Goal: Obtain resource: Download file/media

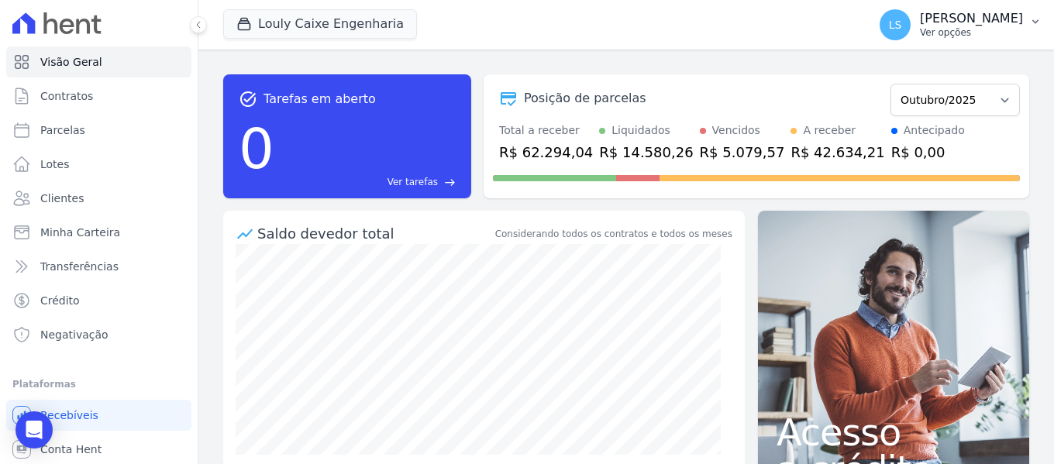
click at [920, 22] on p "[PERSON_NAME]" at bounding box center [971, 18] width 103 height 15
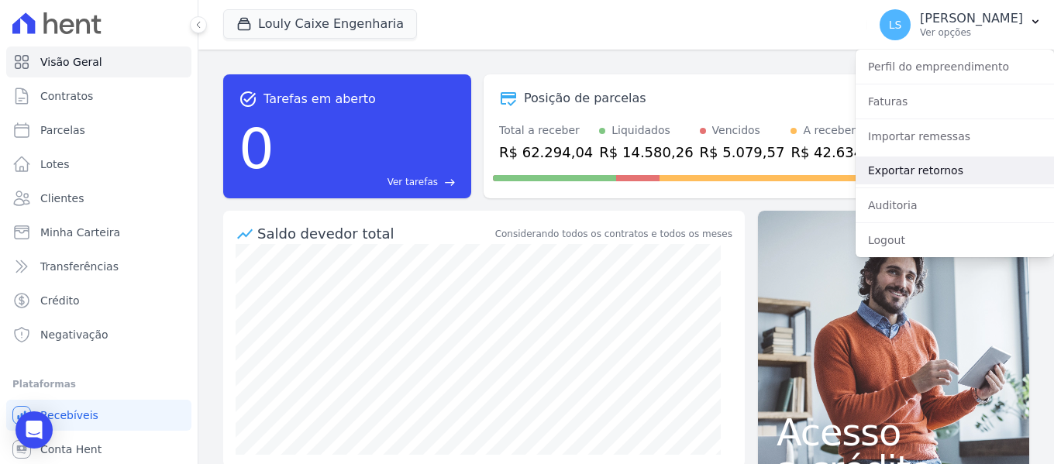
click at [925, 170] on link "Exportar retornos" at bounding box center [955, 171] width 198 height 28
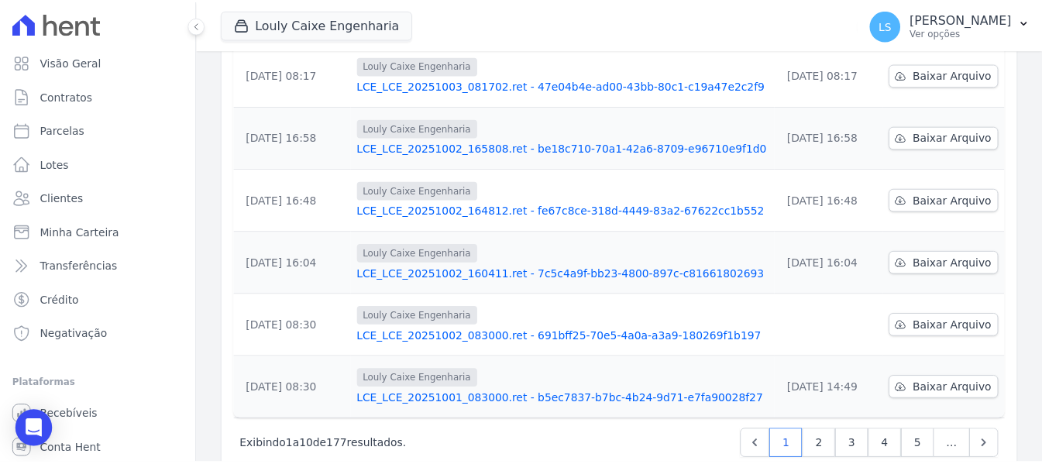
scroll to position [515, 0]
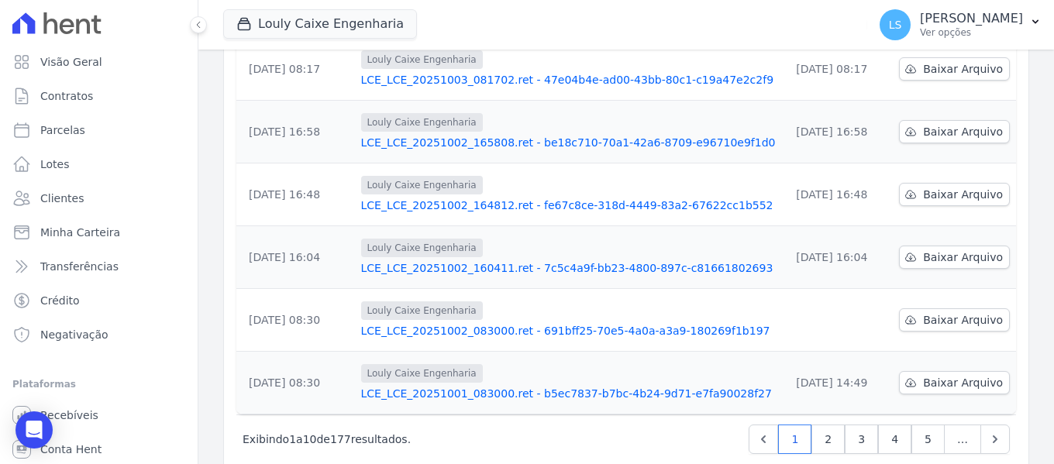
click at [617, 323] on link "LCE_LCE_20251002_083000.ret - 691bff25-70e5-4a0a-a3a9-180269f1b197" at bounding box center [569, 330] width 417 height 15
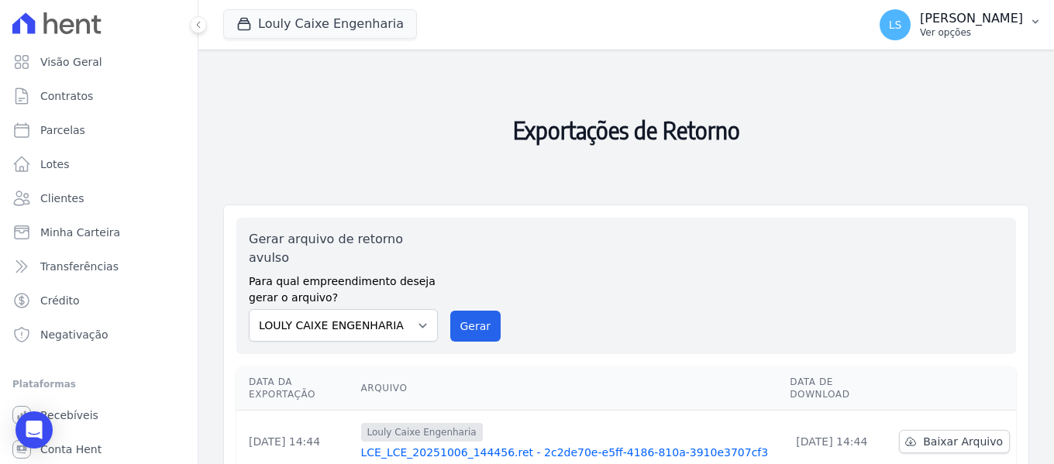
click at [920, 17] on p "[PERSON_NAME]" at bounding box center [971, 18] width 103 height 15
click at [1028, 22] on button "LS [PERSON_NAME] Ver opções" at bounding box center [960, 24] width 187 height 43
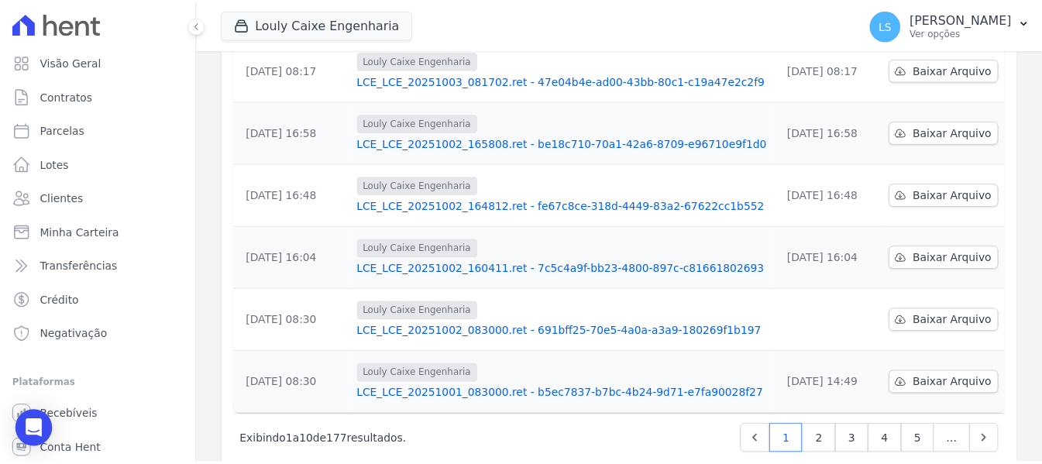
scroll to position [624, 0]
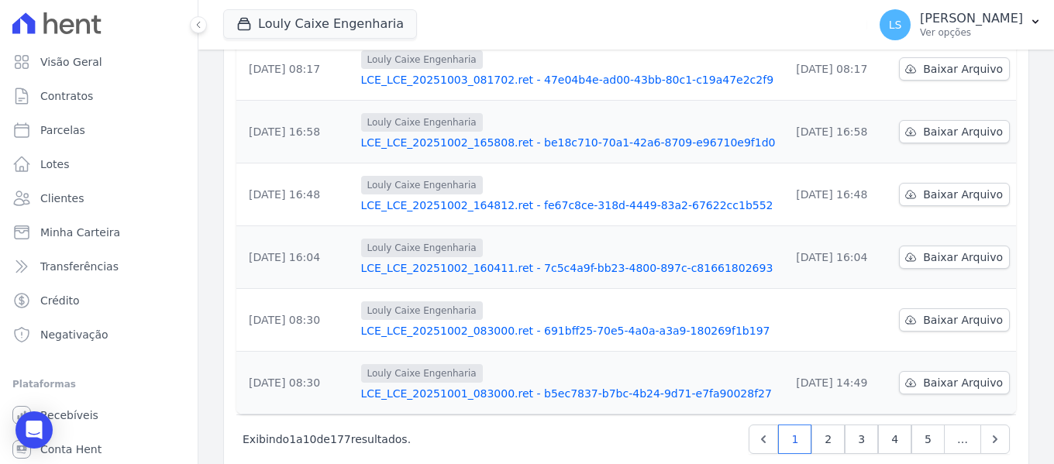
click at [545, 260] on link "LCE_LCE_20251002_160411.ret - 7c5c4a9f-bb23-4800-897c-c81661802693" at bounding box center [569, 267] width 417 height 15
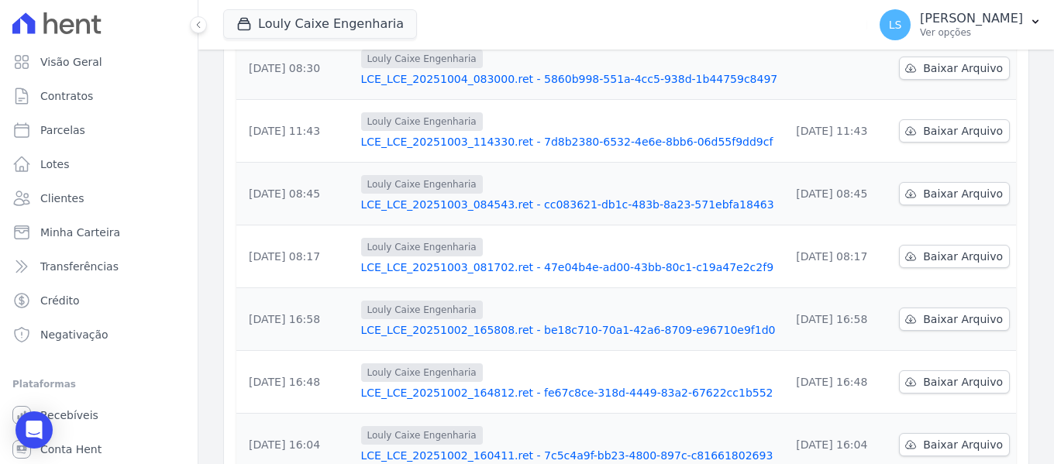
scroll to position [620, 0]
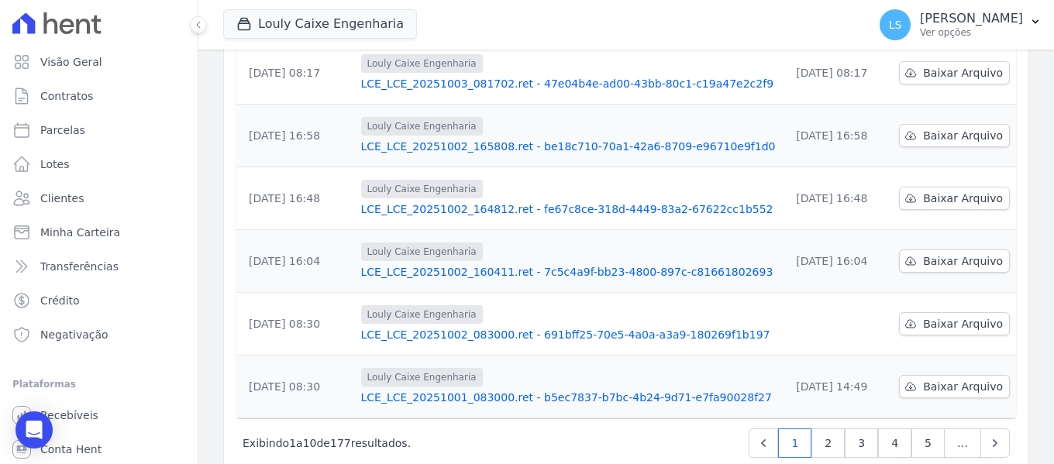
click at [501, 201] on link "LCE_LCE_20251002_164812.ret - fe67c8ce-318d-4449-83a2-67622cc1b552" at bounding box center [569, 208] width 417 height 15
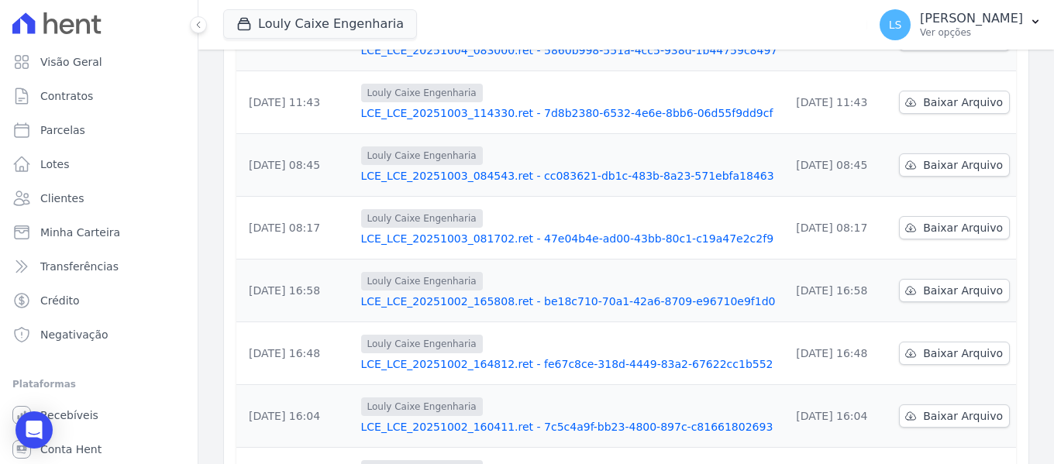
scroll to position [542, 0]
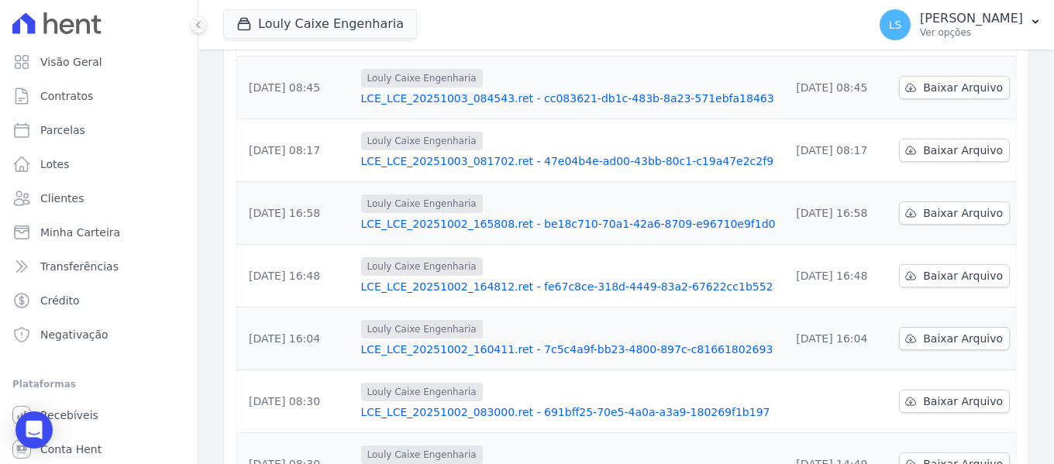
click at [469, 216] on link "LCE_LCE_20251002_165808.ret - be18c710-70a1-42a6-8709-e96710e9f1d0" at bounding box center [569, 223] width 417 height 15
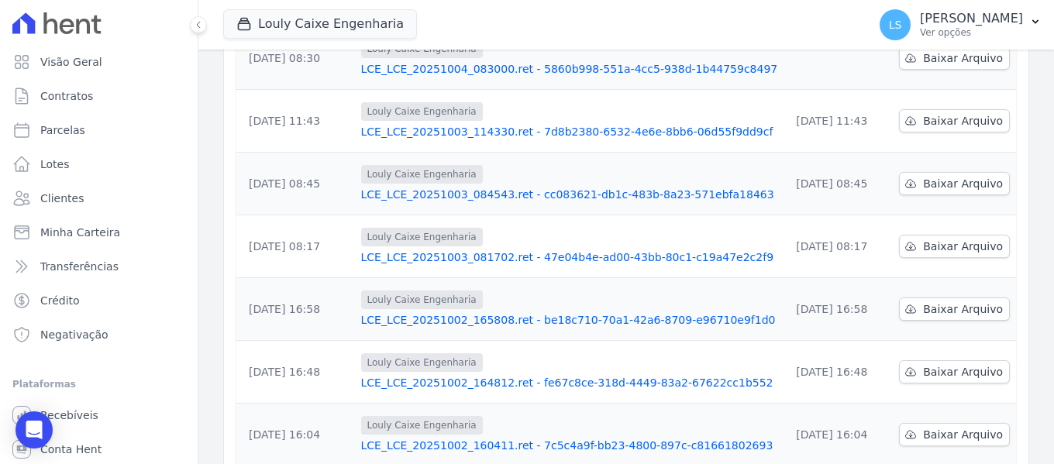
scroll to position [465, 0]
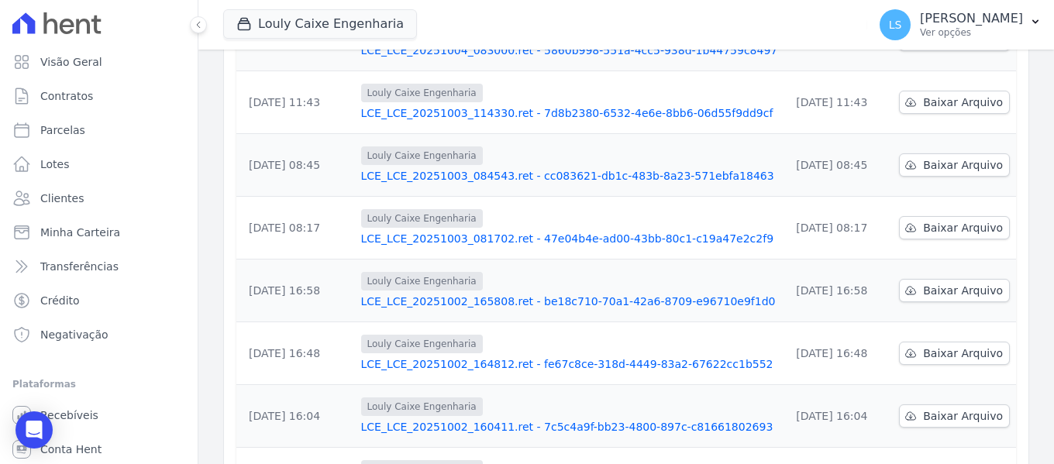
click at [448, 231] on link "LCE_LCE_20251003_081702.ret - 47e04b4e-ad00-43bb-80c1-c19a47e2c2f9" at bounding box center [569, 238] width 417 height 15
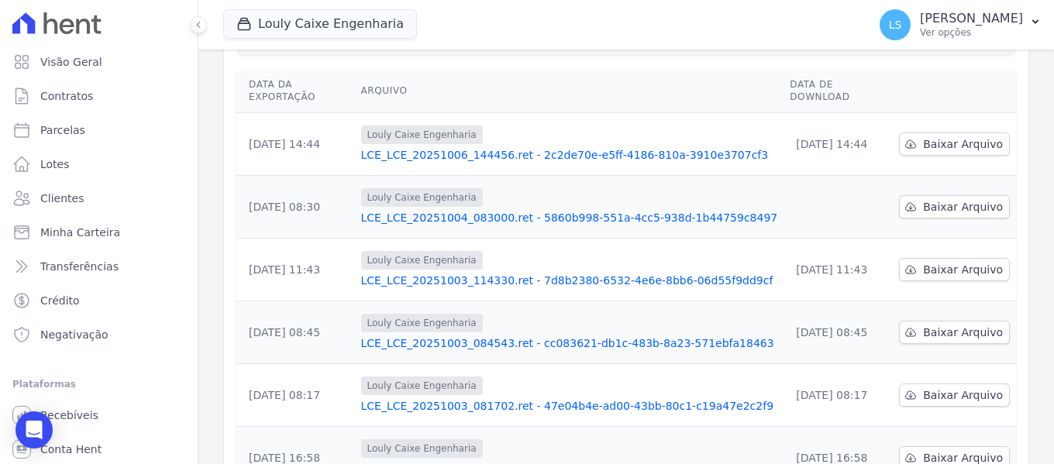
scroll to position [310, 0]
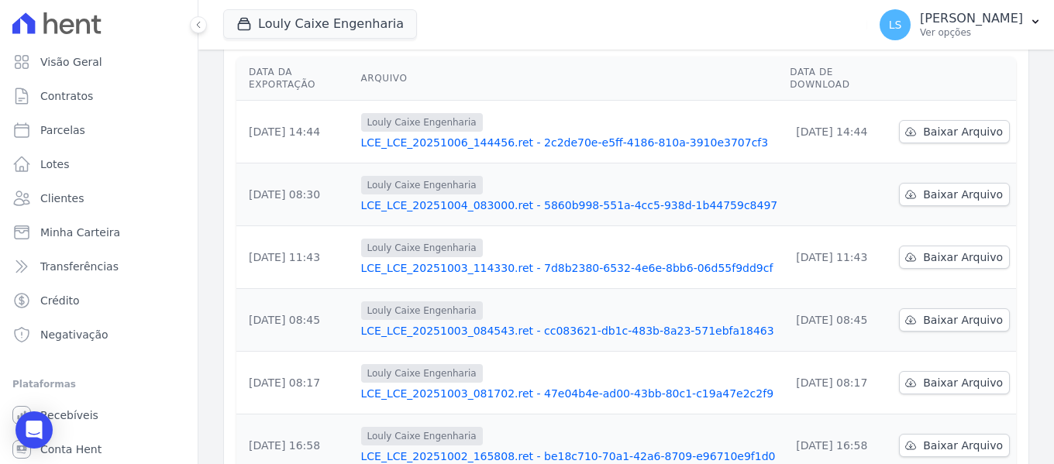
click at [443, 260] on link "LCE_LCE_20251003_114330.ret - 7d8b2380-6532-4e6e-8bb6-06d55f9dd9cf" at bounding box center [569, 267] width 417 height 15
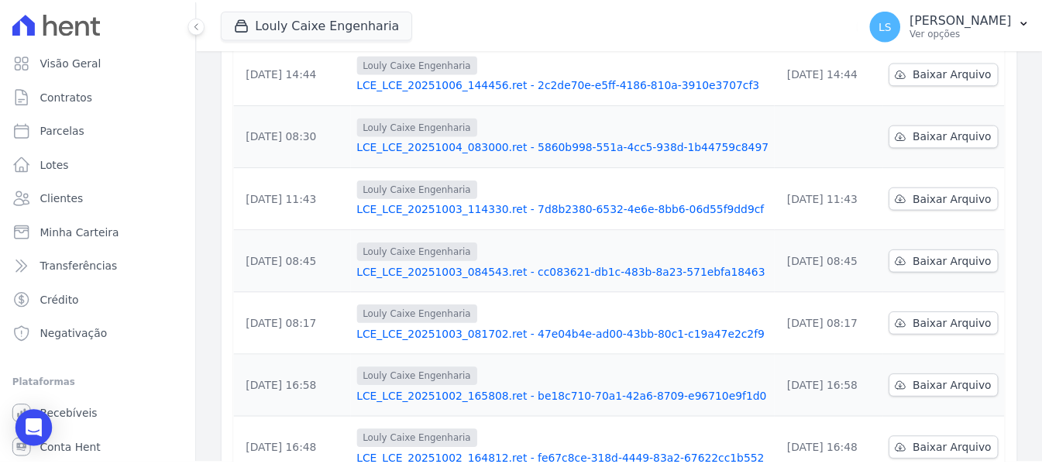
scroll to position [387, 0]
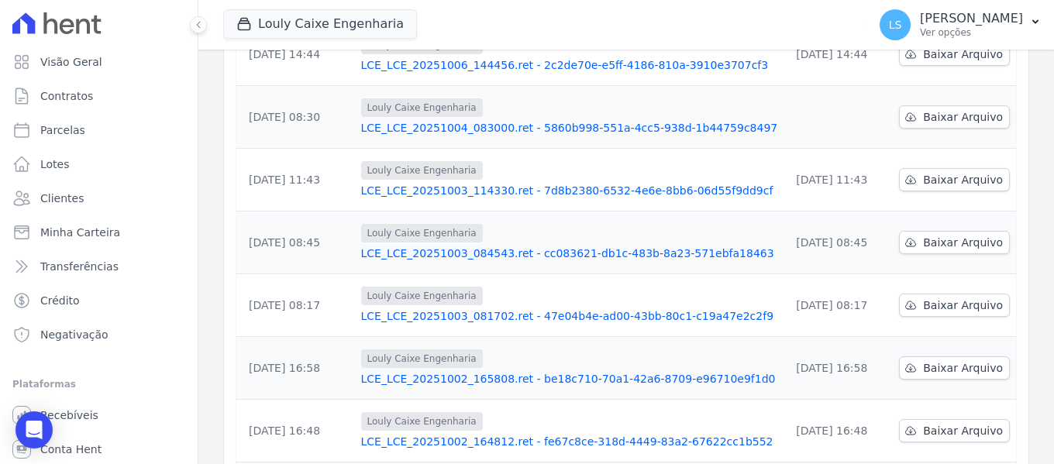
click at [503, 183] on link "LCE_LCE_20251003_114330.ret - 7d8b2380-6532-4e6e-8bb6-06d55f9dd9cf" at bounding box center [569, 190] width 417 height 15
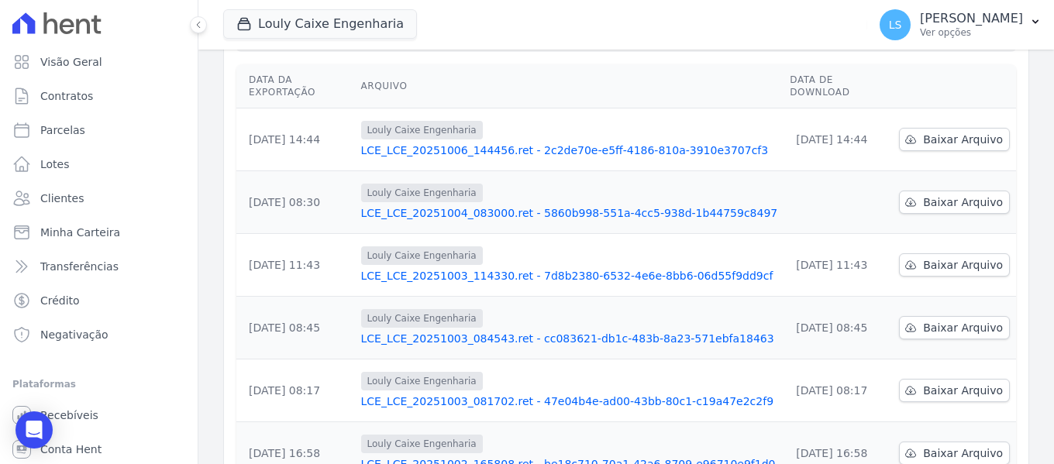
scroll to position [310, 0]
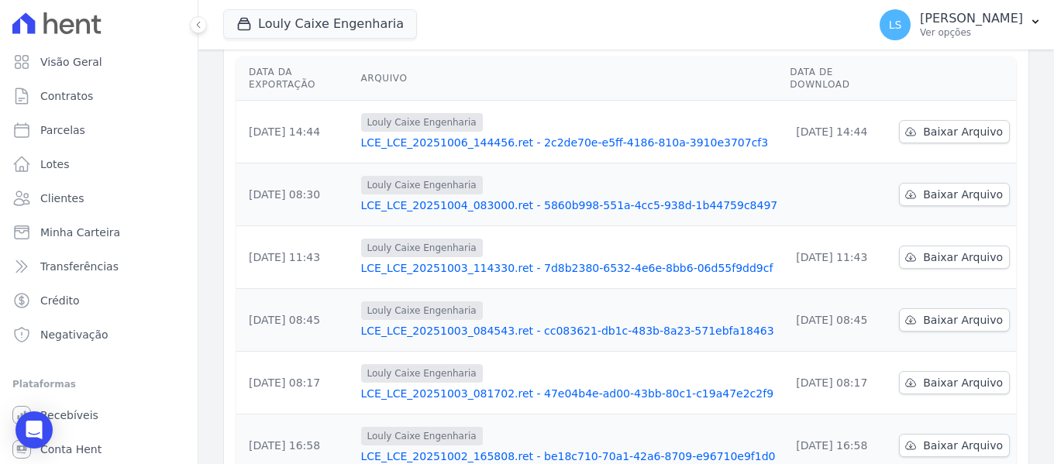
click at [521, 198] on link "LCE_LCE_20251004_083000.ret - 5860b998-551a-4cc5-938d-1b44759c8497" at bounding box center [569, 205] width 417 height 15
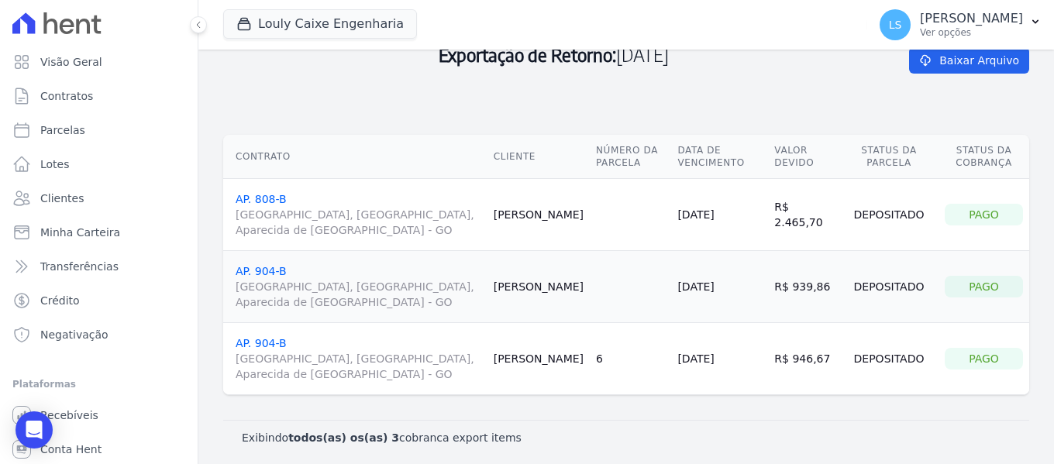
scroll to position [95, 0]
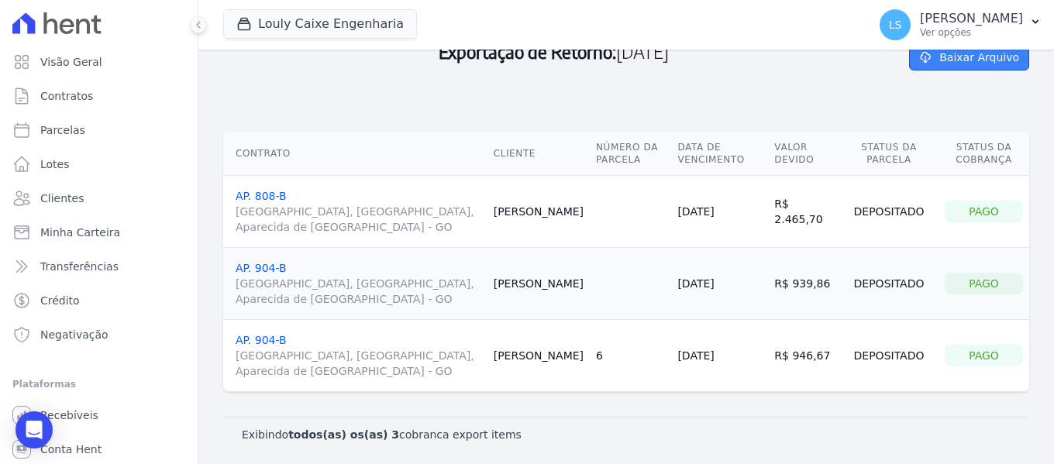
click at [931, 61] on link "Baixar Arquivo" at bounding box center [969, 57] width 120 height 26
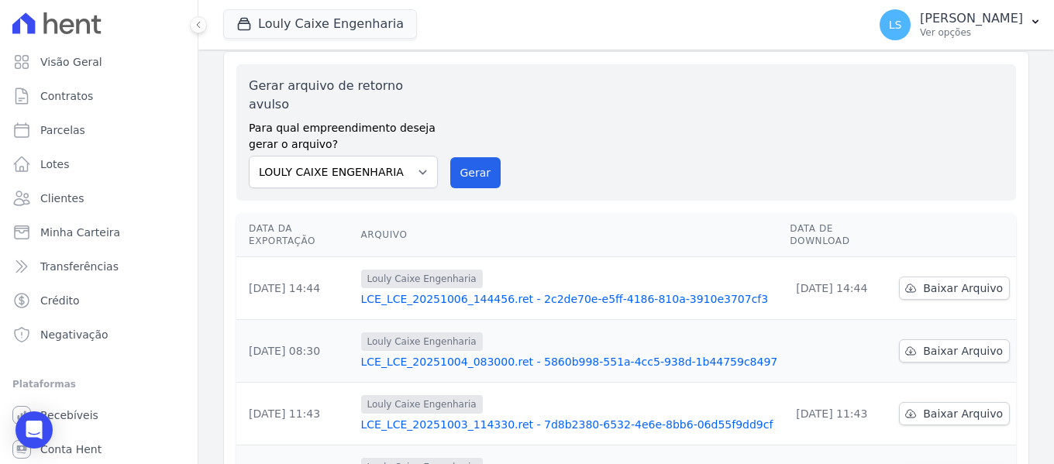
scroll to position [155, 0]
click at [567, 290] on link "LCE_LCE_20251006_144456.ret - 2c2de70e-e5ff-4186-810a-3910e3707cf3" at bounding box center [569, 297] width 417 height 15
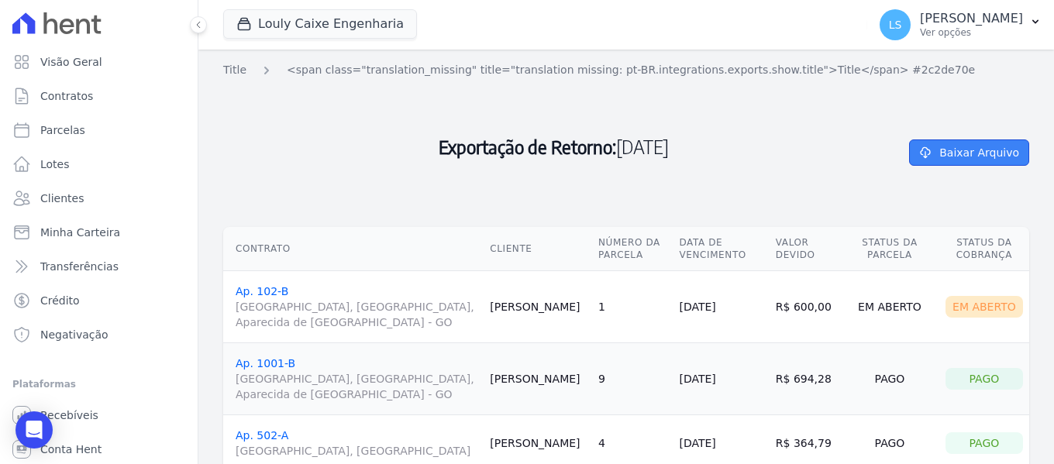
click at [950, 151] on link "Baixar Arquivo" at bounding box center [969, 152] width 120 height 26
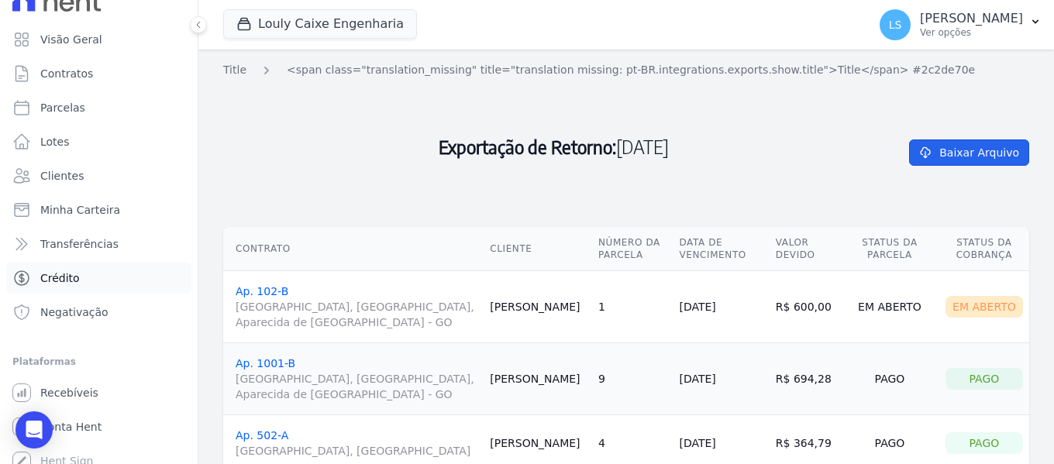
scroll to position [35, 0]
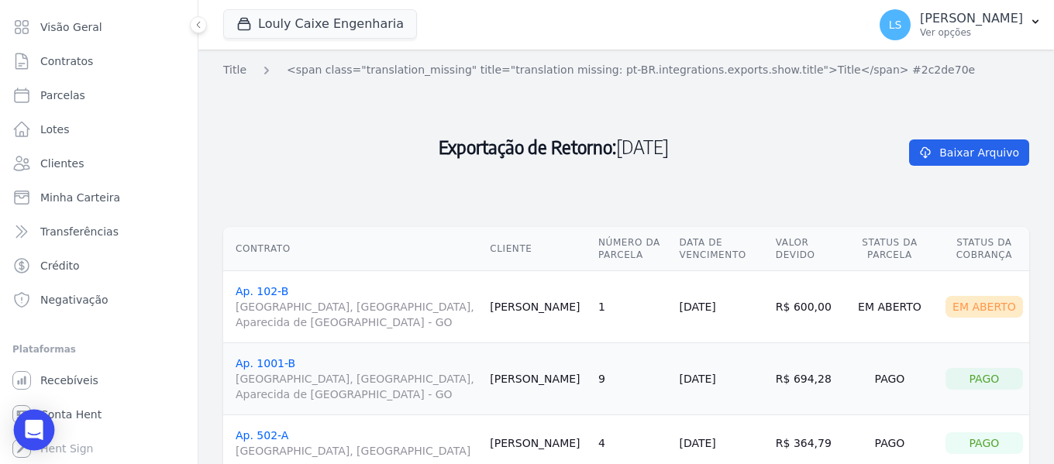
click at [36, 433] on icon "Open Intercom Messenger" at bounding box center [34, 430] width 18 height 20
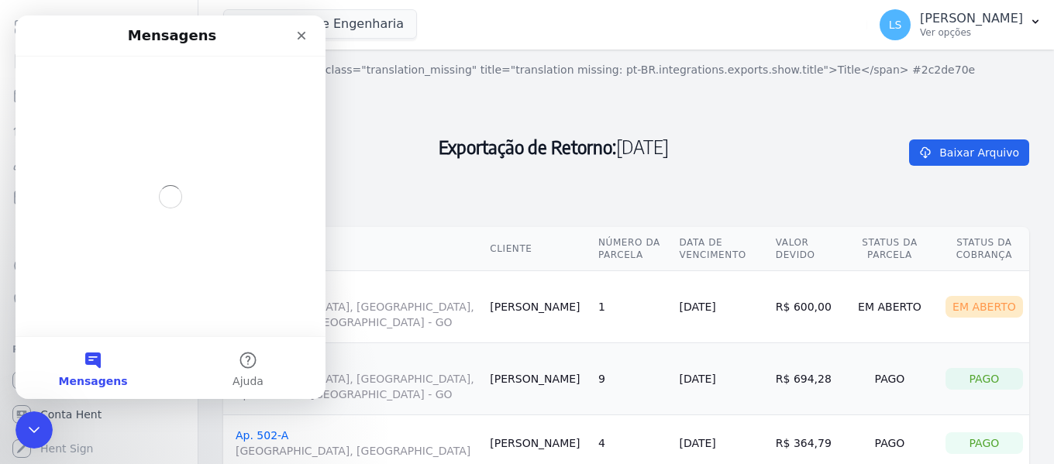
scroll to position [0, 0]
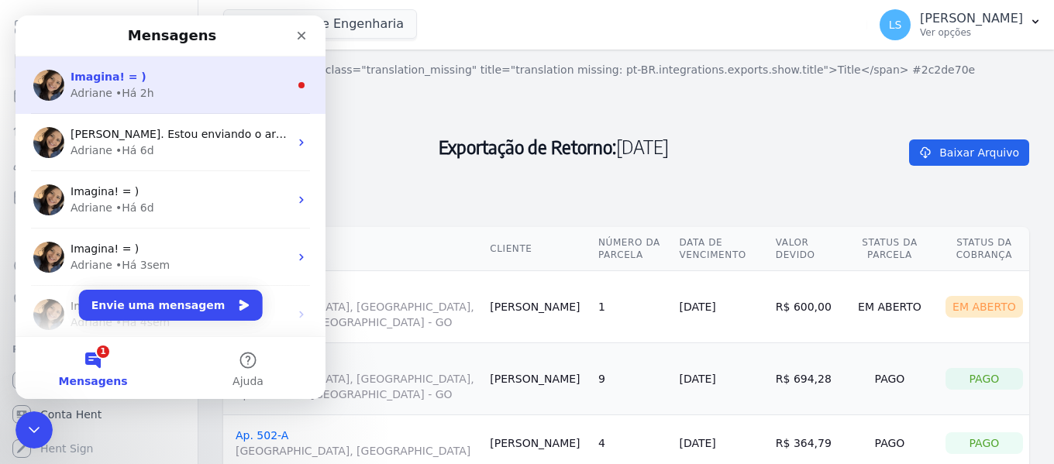
click at [151, 91] on div "Adriane • Há 2h" at bounding box center [180, 93] width 219 height 16
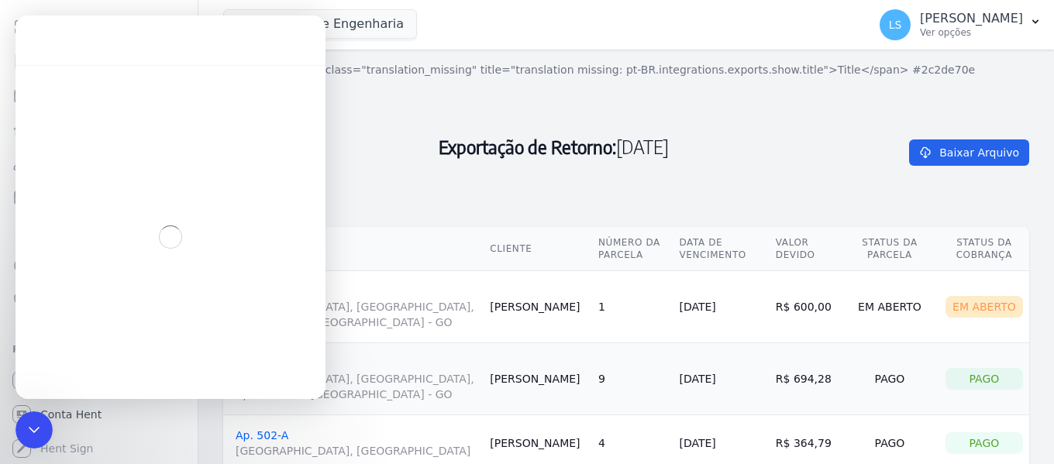
scroll to position [18, 0]
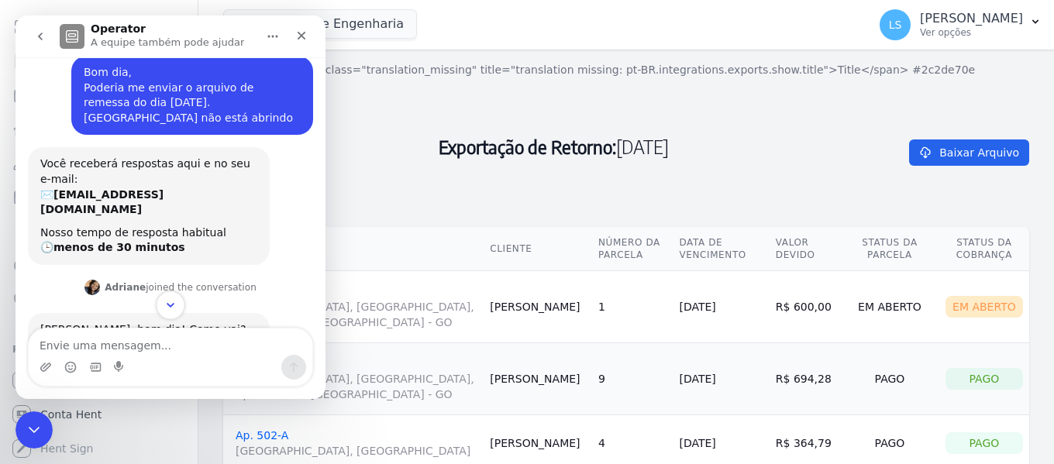
click at [174, 301] on icon "Scroll to bottom" at bounding box center [171, 305] width 14 height 14
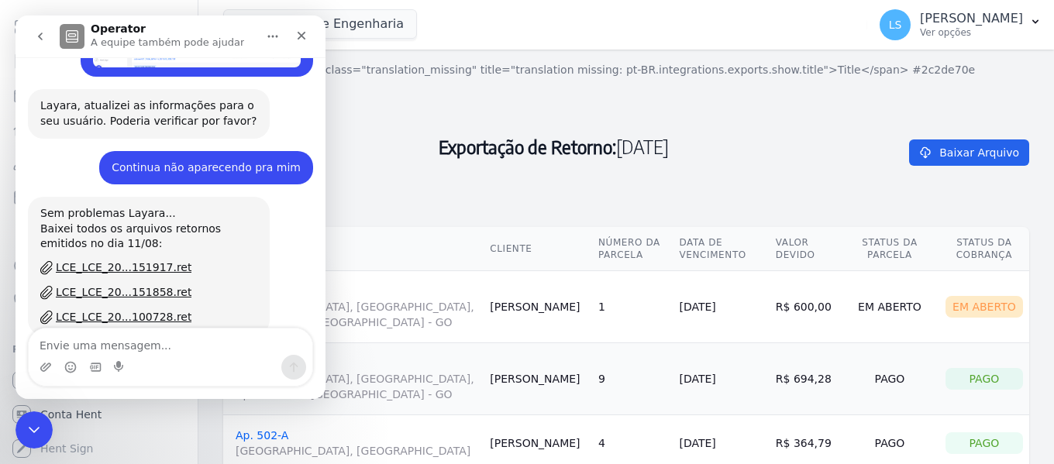
scroll to position [678, 0]
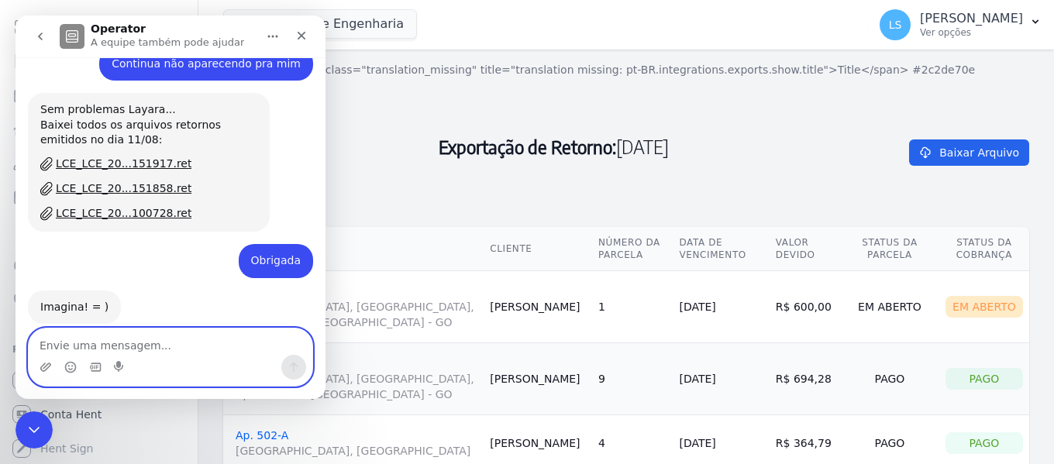
click at [147, 340] on textarea "Envie uma mensagem..." at bounding box center [171, 342] width 284 height 26
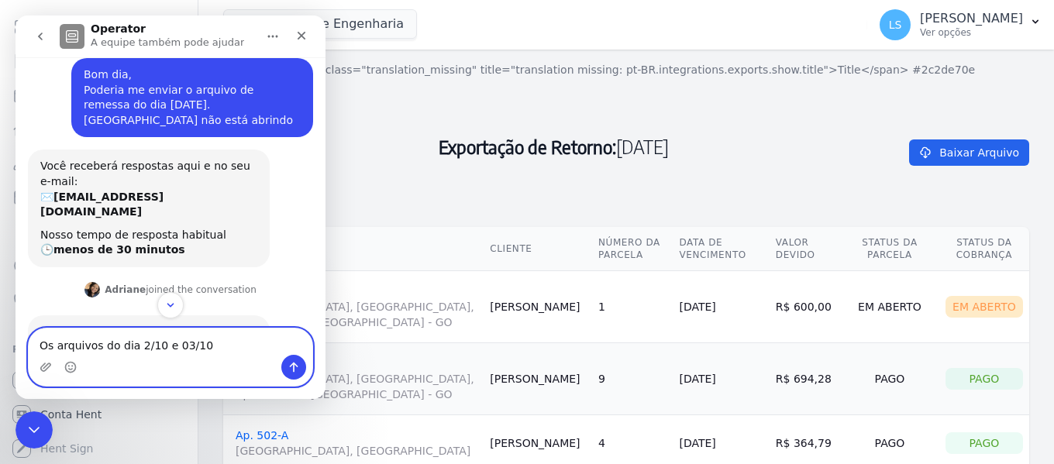
scroll to position [0, 0]
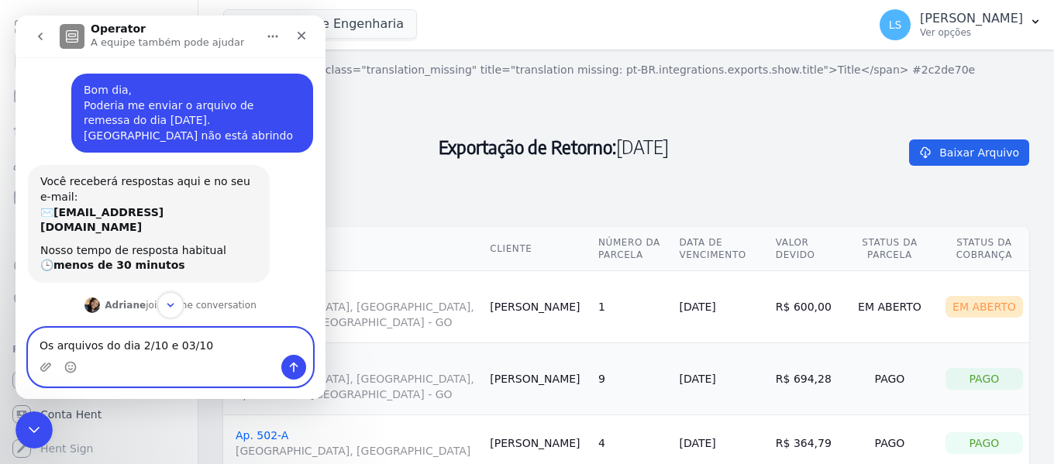
click at [201, 350] on textarea "Os arquivos do dia 2/10 e 03/10" at bounding box center [171, 342] width 284 height 26
click at [191, 342] on textarea "Os arquivos do dia 2/10 e 03/10" at bounding box center [171, 342] width 284 height 26
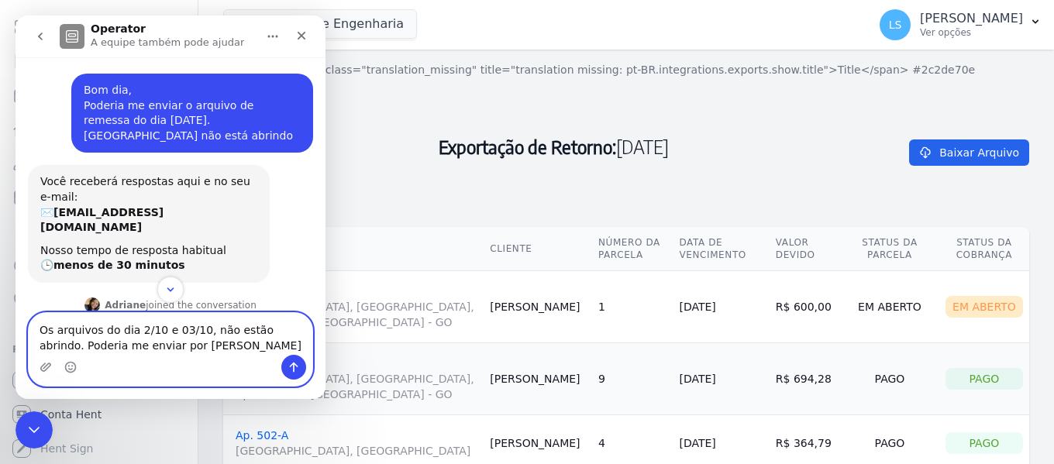
type textarea "Os arquivos do dia 2/10 e 03/10, não estão abrindo. Poderia me enviar por [PERS…"
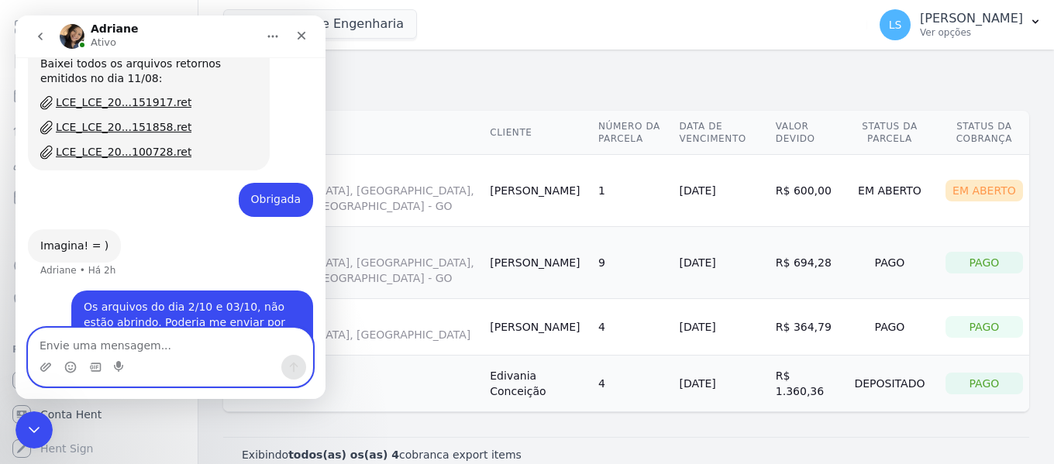
scroll to position [136, 0]
